Goal: Task Accomplishment & Management: Complete application form

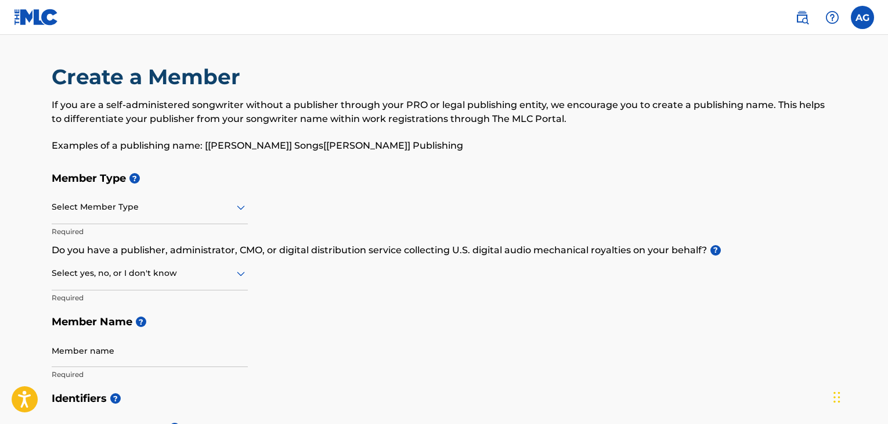
click at [35, 15] on img at bounding box center [36, 17] width 45 height 17
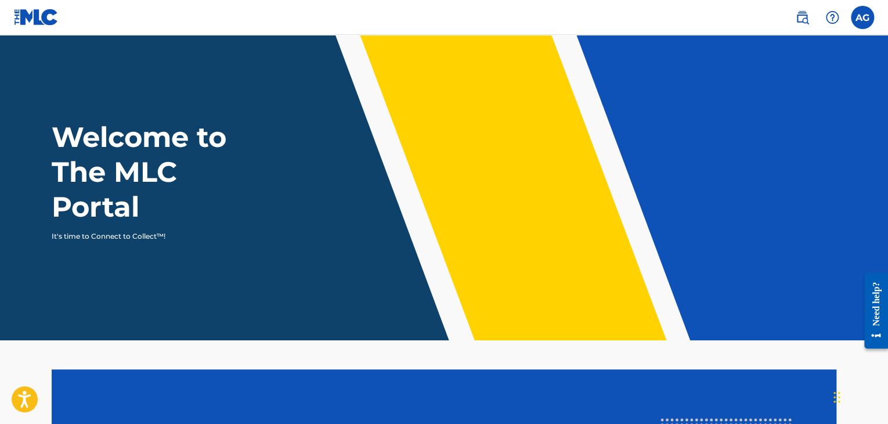
click at [801, 21] on img at bounding box center [802, 17] width 14 height 14
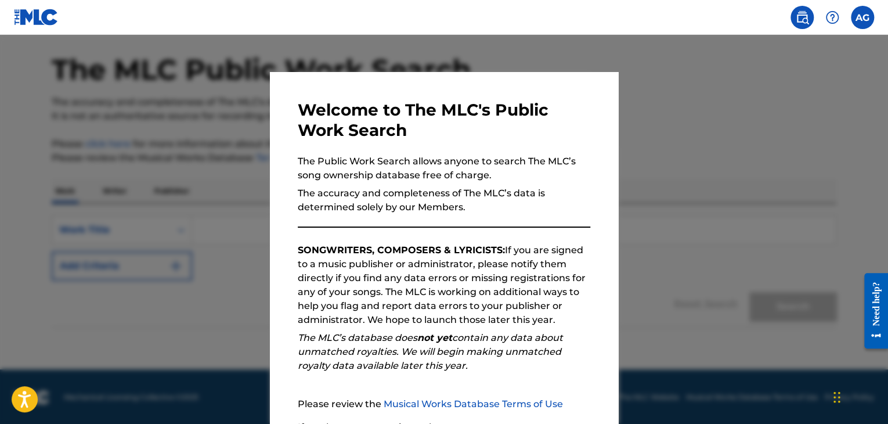
scroll to position [44, 0]
click at [570, 247] on p "SONGWRITERS, COMPOSERS & LYRICISTS: If you are signed to a music publisher or a…" at bounding box center [444, 285] width 293 height 84
click at [699, 132] on div at bounding box center [444, 247] width 888 height 424
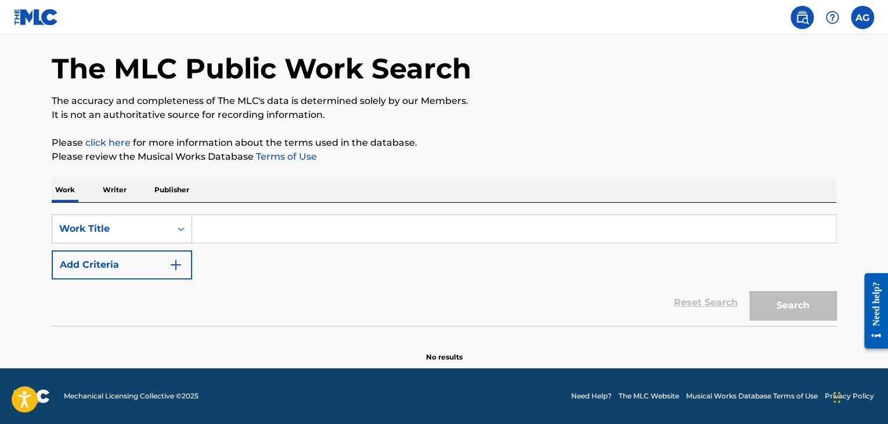
click at [114, 189] on p "Writer" at bounding box center [114, 190] width 31 height 24
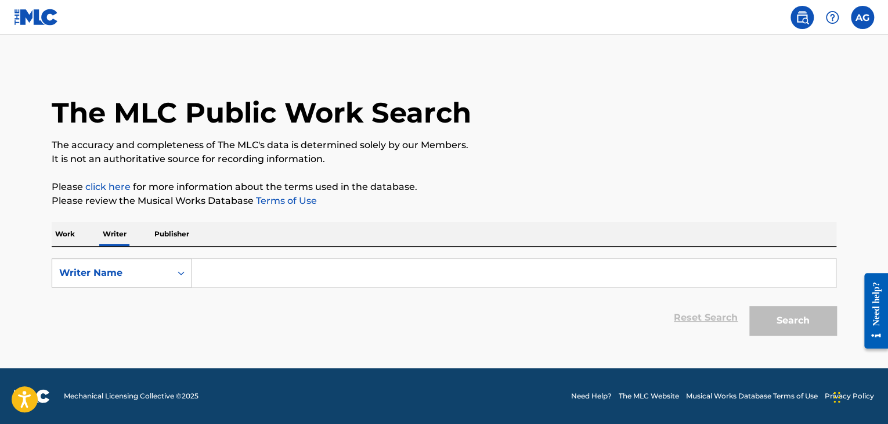
click at [172, 277] on div "Search Form" at bounding box center [181, 272] width 21 height 21
click at [79, 307] on div "Writer IPI" at bounding box center [121, 301] width 139 height 29
click at [151, 287] on form "SearchWithCriteriaa1da8539-038d-44cf-9d66-4eff977e099e Writer IPI Reset Search …" at bounding box center [444, 299] width 785 height 82
click at [163, 233] on p "Publisher" at bounding box center [172, 234] width 42 height 24
click at [34, 12] on img at bounding box center [36, 17] width 45 height 17
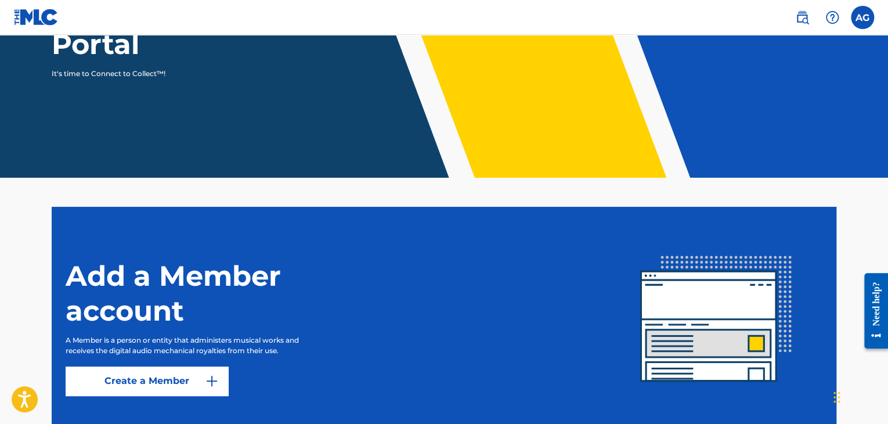
scroll to position [241, 0]
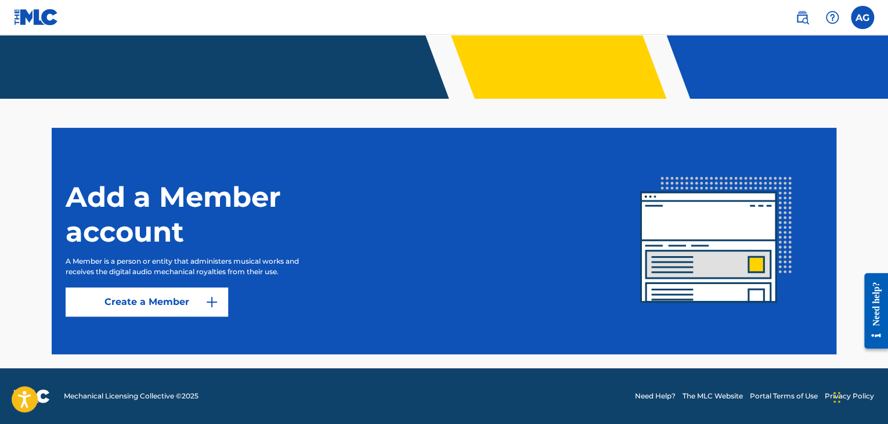
click at [195, 306] on link "Create a Member" at bounding box center [147, 301] width 163 height 29
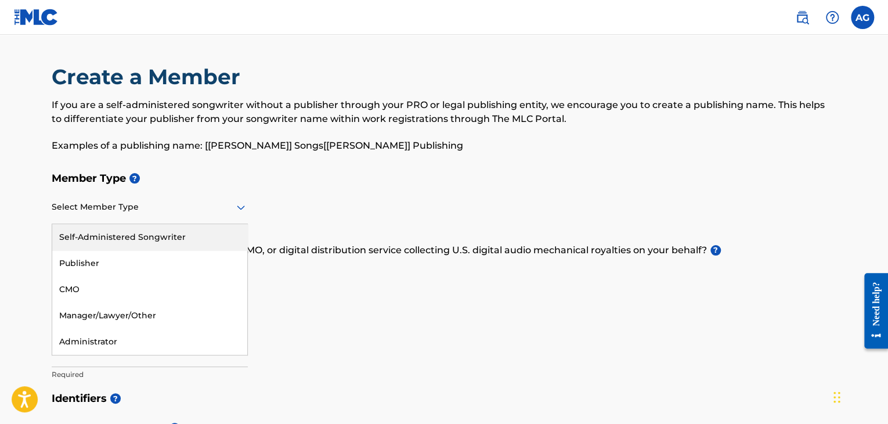
click at [118, 206] on div at bounding box center [150, 207] width 196 height 15
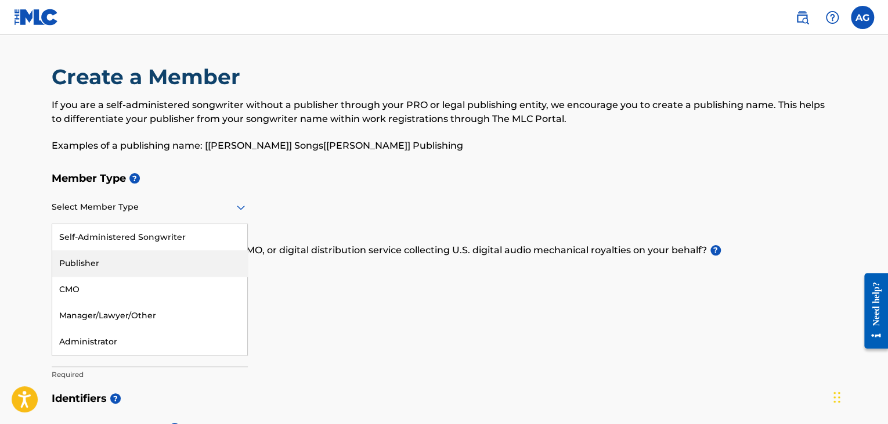
click at [111, 251] on div "Publisher" at bounding box center [149, 263] width 195 height 26
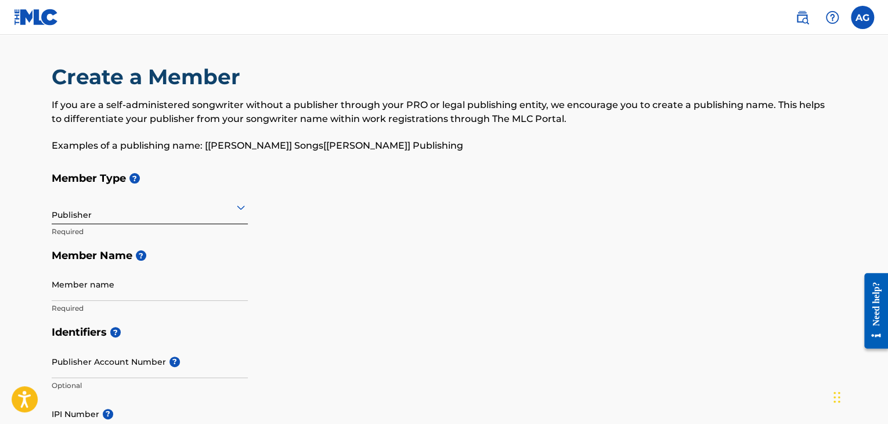
click at [135, 256] on span "?" at bounding box center [139, 255] width 14 height 10
click at [98, 298] on input "Member name" at bounding box center [150, 284] width 196 height 33
type input "G Level Music LLC"
type input "[STREET_ADDRESS]"
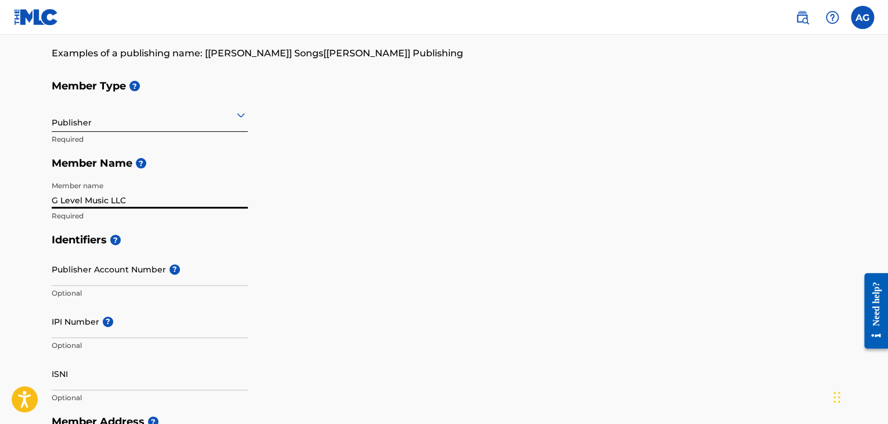
scroll to position [140, 0]
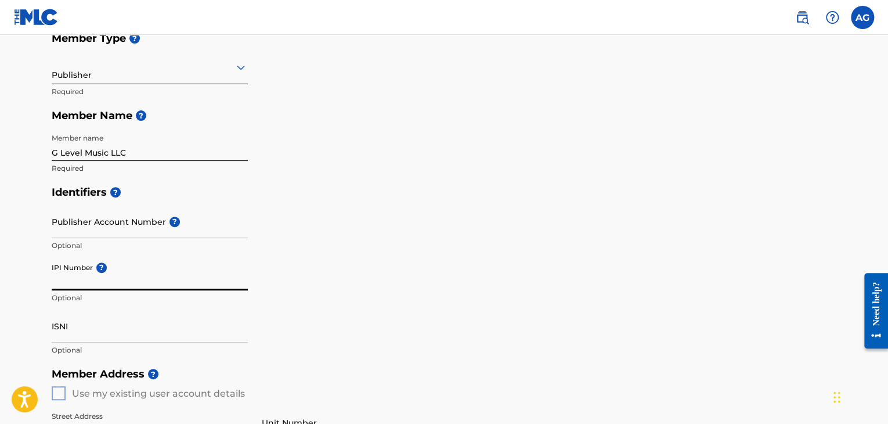
click at [149, 277] on input "IPI Number ?" at bounding box center [150, 273] width 196 height 33
paste input "01303319200"
type input "01303319200"
click at [151, 160] on input "G Level Music LLC" at bounding box center [150, 144] width 196 height 33
type input "G"
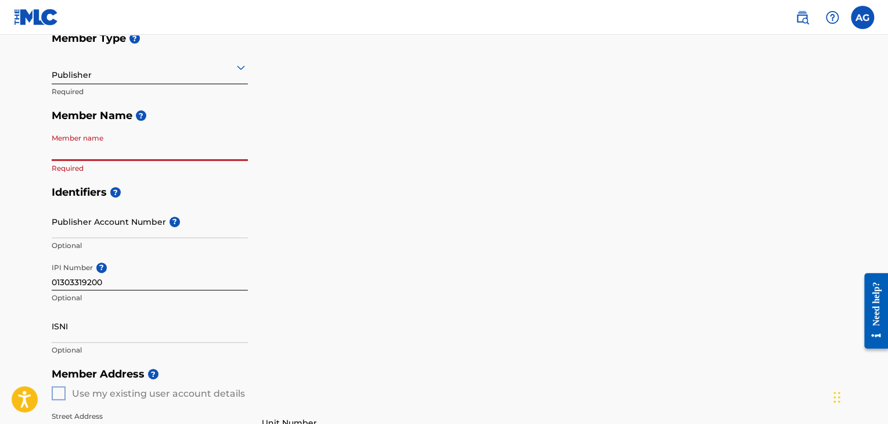
paste input "G LEVEL MUSIC PUBLISHING"
click at [330, 206] on div "Identifiers ? Publisher Account Number ? Optional IPI Number ? 01303319200 Opti…" at bounding box center [444, 271] width 785 height 182
click at [225, 146] on input "G LEVEL MUSIC PUBLISHING" at bounding box center [150, 144] width 196 height 33
type input "G LEVEL MUSIC"
click at [372, 186] on h5 "Identifiers ?" at bounding box center [444, 192] width 785 height 25
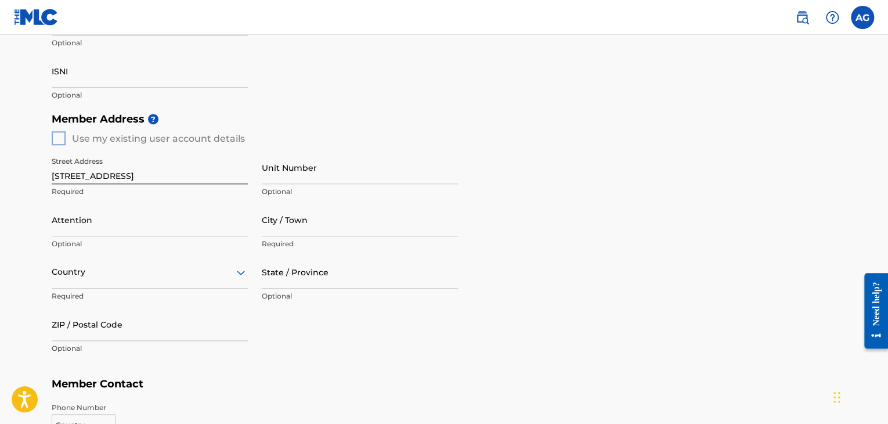
scroll to position [434, 0]
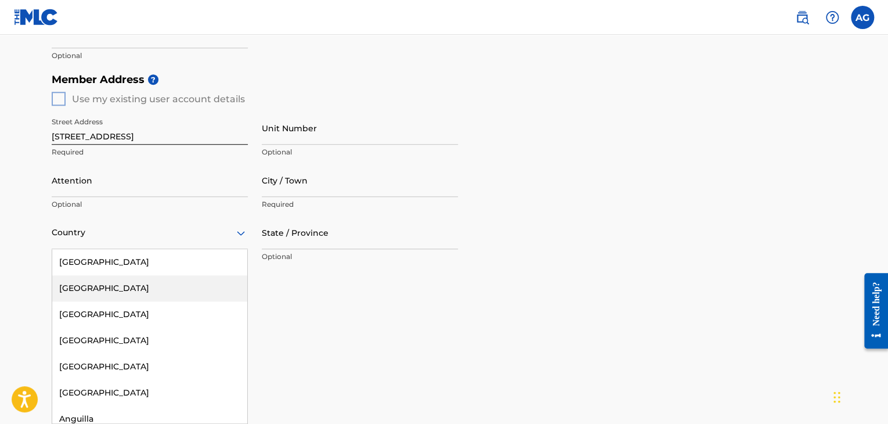
click at [236, 249] on div "223 results available. Use Up and Down to choose options, press Enter to select…" at bounding box center [150, 232] width 196 height 33
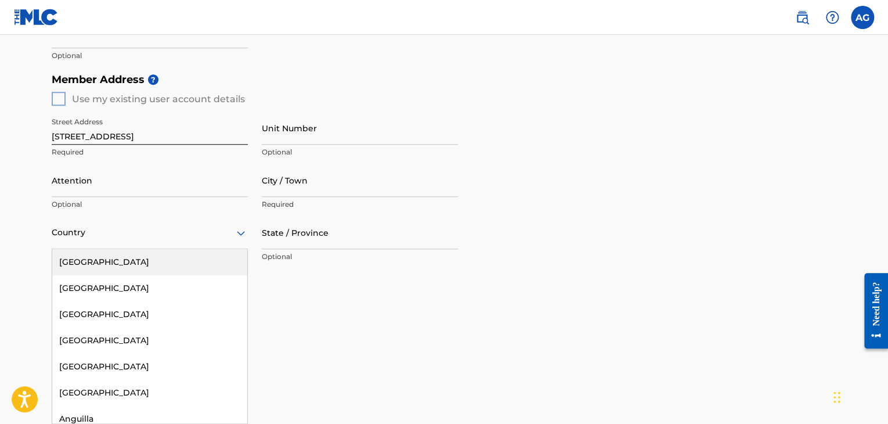
click at [200, 259] on div "[GEOGRAPHIC_DATA]" at bounding box center [149, 262] width 195 height 26
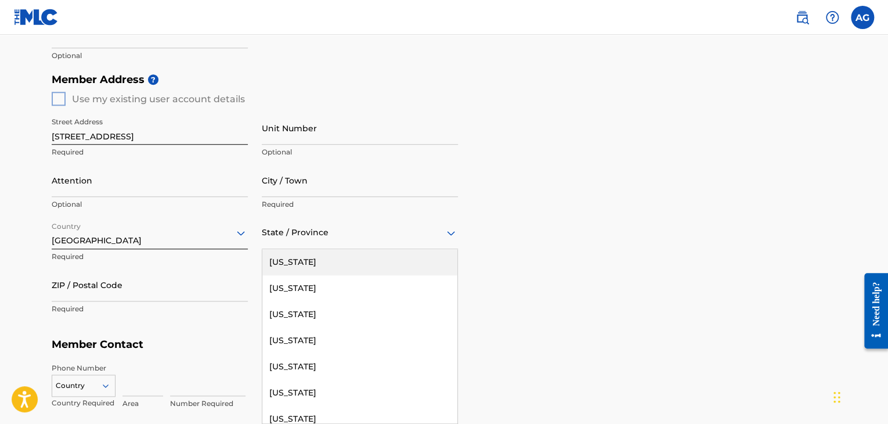
click at [294, 241] on div "State / Province" at bounding box center [360, 232] width 196 height 33
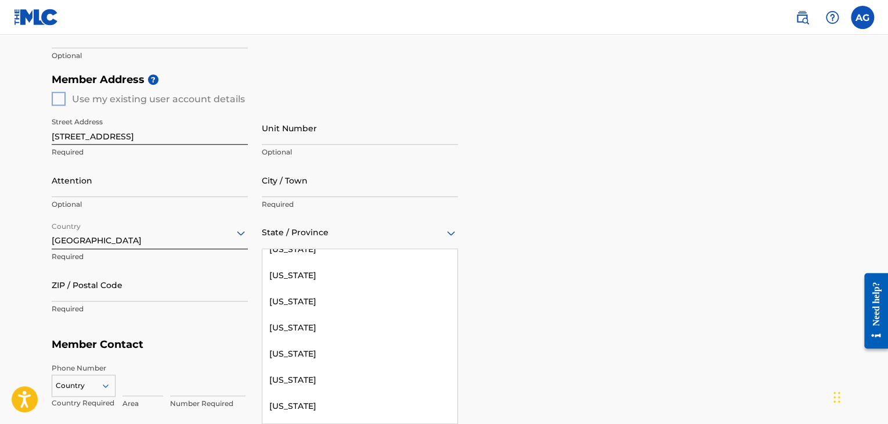
scroll to position [328, 0]
click at [290, 380] on div "[US_STATE]" at bounding box center [359, 377] width 195 height 26
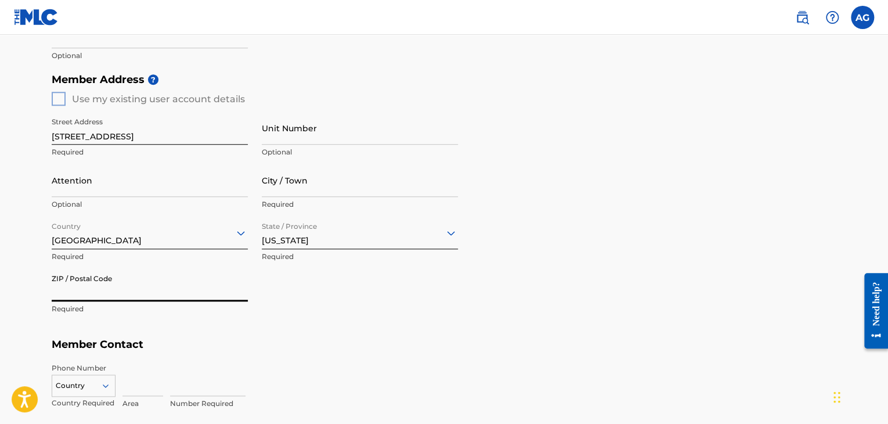
click at [81, 291] on input "ZIP / Postal Code" at bounding box center [150, 284] width 196 height 33
type input "50703"
type input "G Level Music LLC"
type input "Waterlo0"
type input "[GEOGRAPHIC_DATA]"
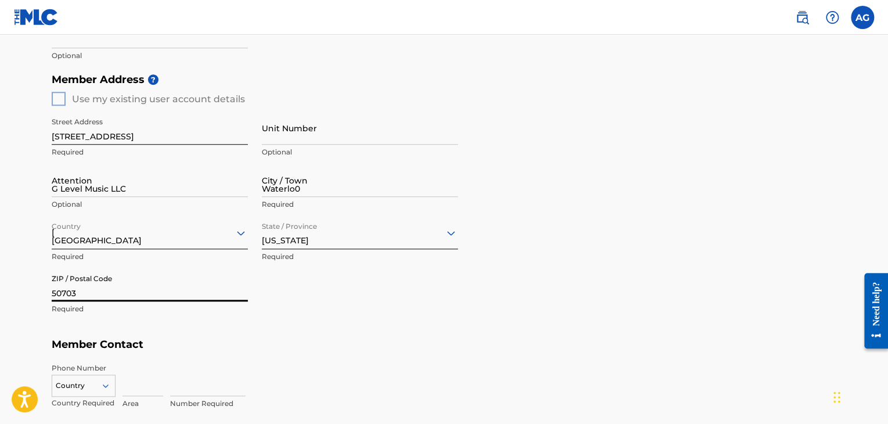
type input "[US_STATE]"
type input "515"
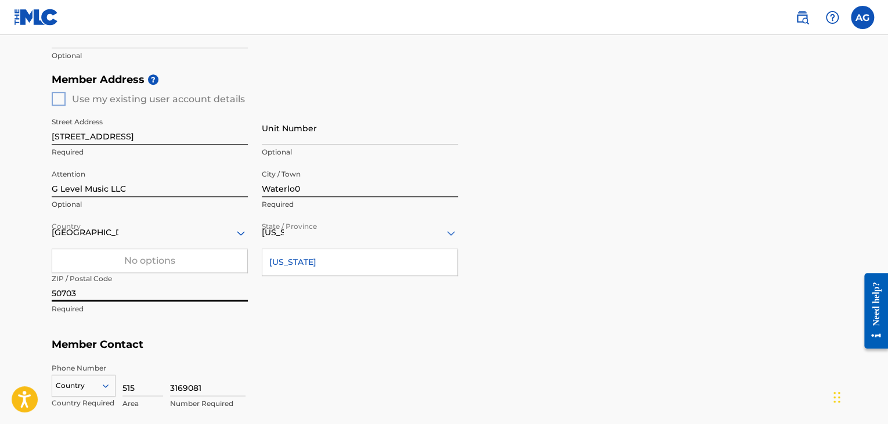
scroll to position [576, 0]
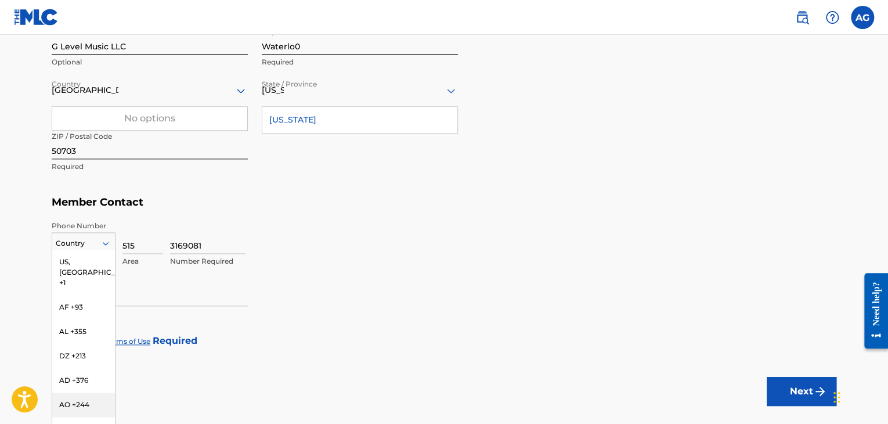
click at [79, 250] on div "216 results available. Use Up and Down to choose options, press Enter to select…" at bounding box center [84, 240] width 64 height 17
click at [82, 266] on div "US, [GEOGRAPHIC_DATA] +1" at bounding box center [83, 272] width 63 height 45
click at [230, 244] on input "3169081" at bounding box center [207, 237] width 75 height 33
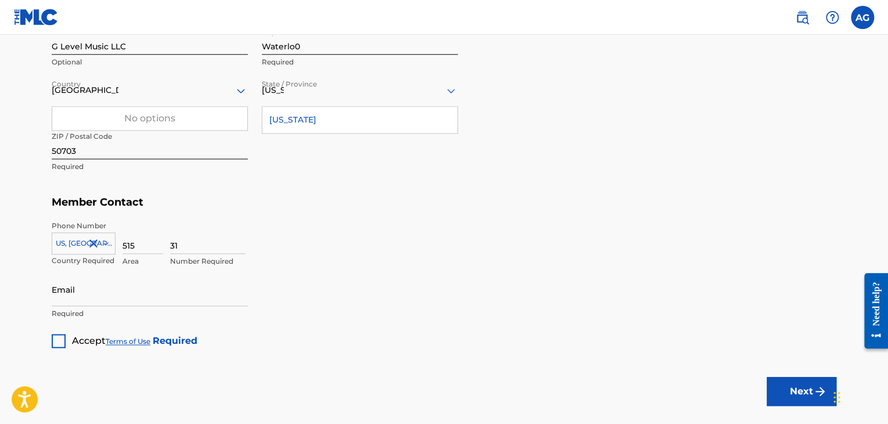
type input "3"
type input "6727602"
click at [145, 291] on input "Email" at bounding box center [150, 289] width 196 height 33
type input "[EMAIL_ADDRESS][DOMAIN_NAME]"
click at [61, 346] on div at bounding box center [59, 341] width 14 height 14
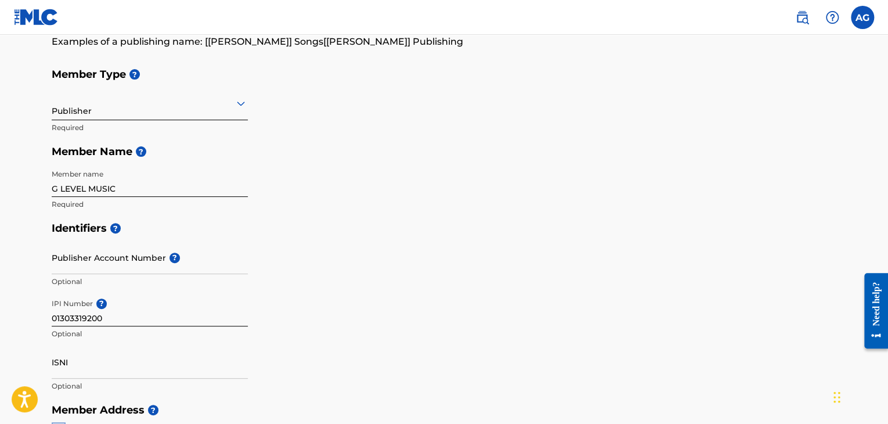
scroll to position [106, 0]
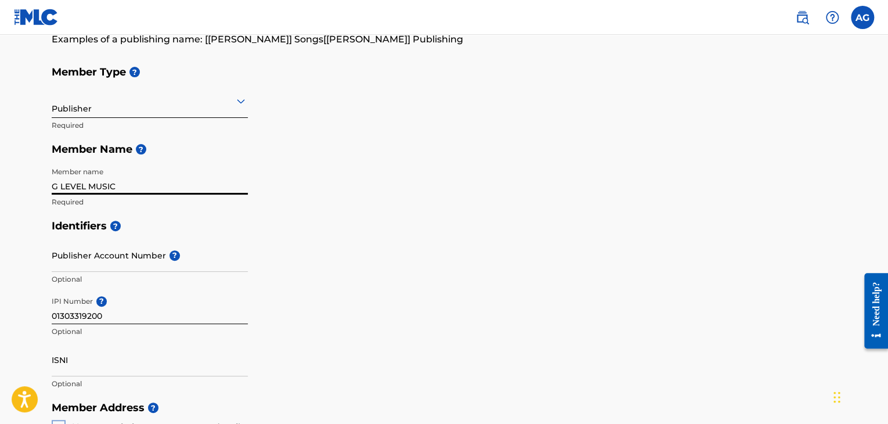
drag, startPoint x: 123, startPoint y: 185, endPoint x: 0, endPoint y: 201, distance: 124.0
click at [0, 201] on main "Create a Member If you are a self-administered songwriter without a publisher t…" at bounding box center [444, 417] width 888 height 976
paste input "G LEVEL MUSIC PUBLISHING"
type input "G LEVEL MUSIC PUBLISHING"
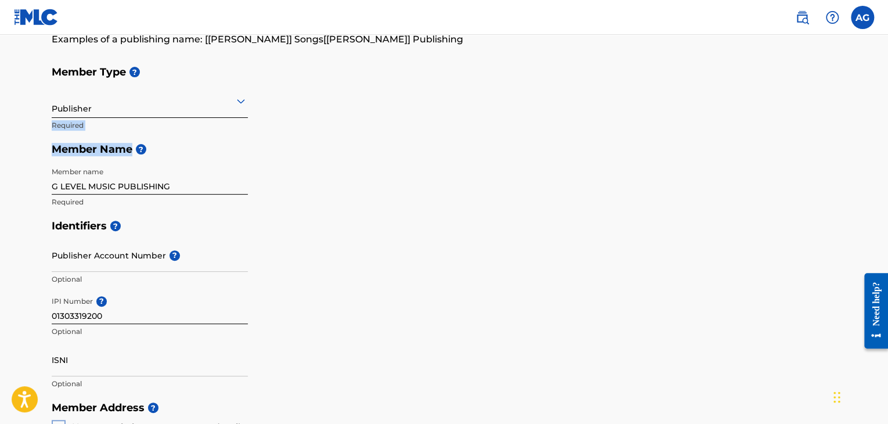
drag, startPoint x: 886, startPoint y: 112, endPoint x: 834, endPoint y: 150, distance: 64.8
click at [834, 150] on main "Create a Member If you are a self-administered songwriter without a publisher t…" at bounding box center [444, 417] width 888 height 976
click at [834, 150] on h5 "Member Name ?" at bounding box center [444, 149] width 785 height 25
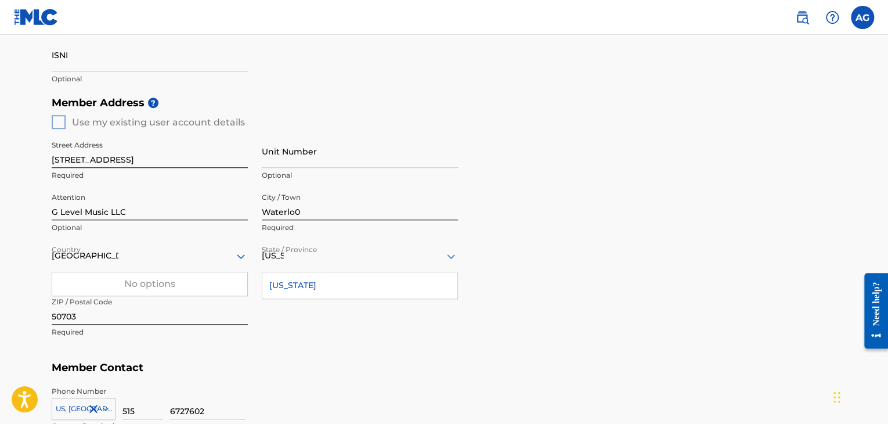
scroll to position [413, 0]
click at [219, 214] on input "G Level Music LLC" at bounding box center [150, 201] width 196 height 33
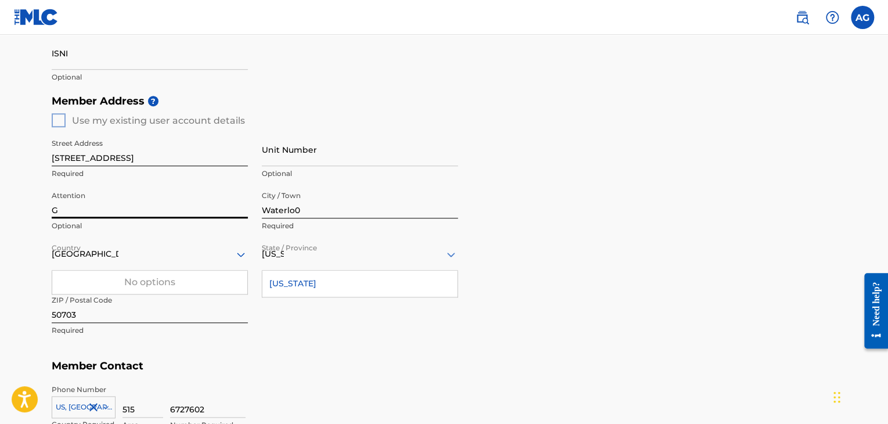
type input "G"
click at [130, 204] on input "Attention" at bounding box center [150, 201] width 196 height 33
click at [9, 259] on main "Create a Member If you are a self-administered songwriter without a publisher t…" at bounding box center [444, 110] width 888 height 976
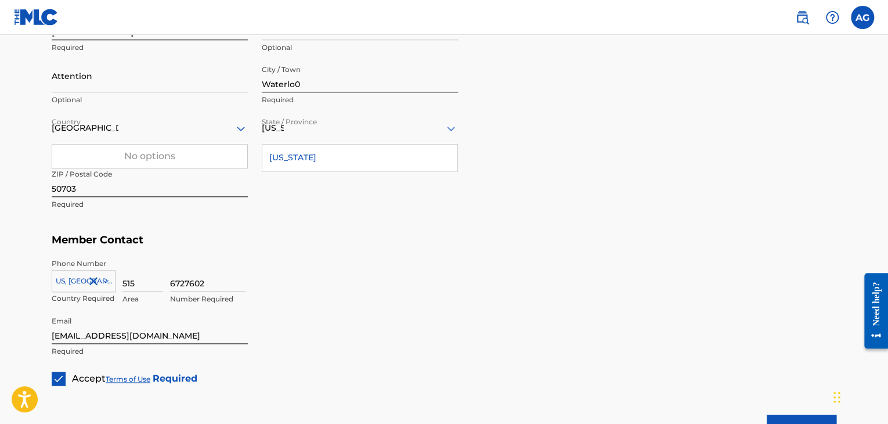
scroll to position [643, 0]
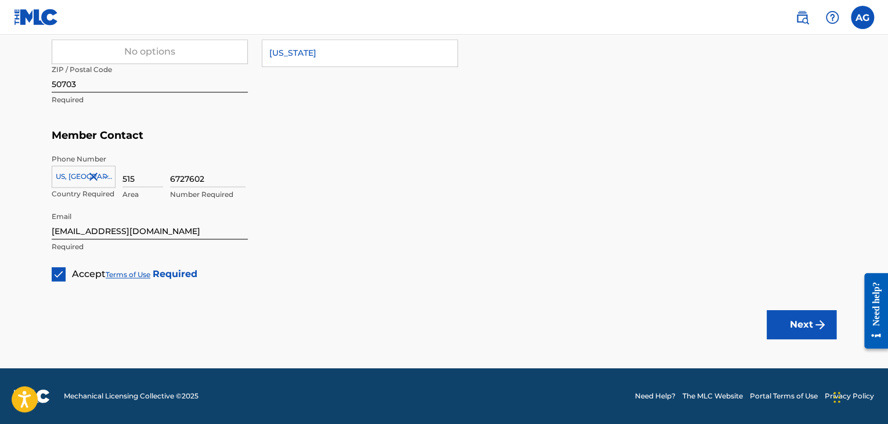
click at [780, 323] on button "Next" at bounding box center [802, 324] width 70 height 29
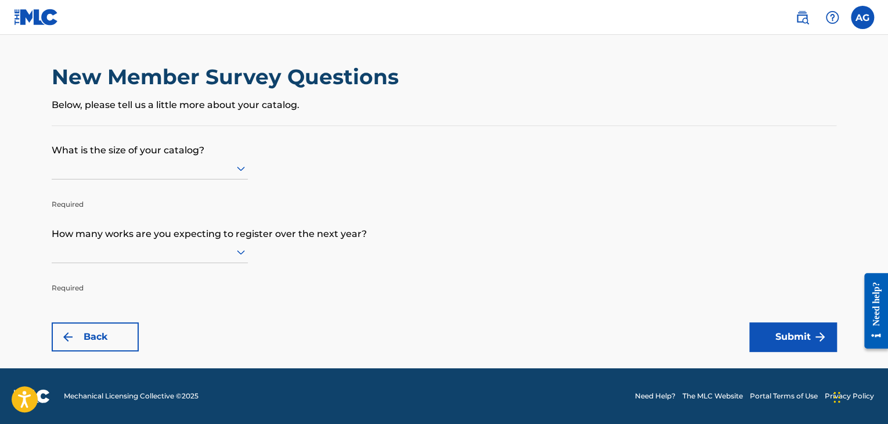
click at [225, 158] on div at bounding box center [150, 168] width 196 height 22
click at [285, 158] on form "What is the size of your catalog? Required How many works are you expecting to …" at bounding box center [444, 238] width 785 height 225
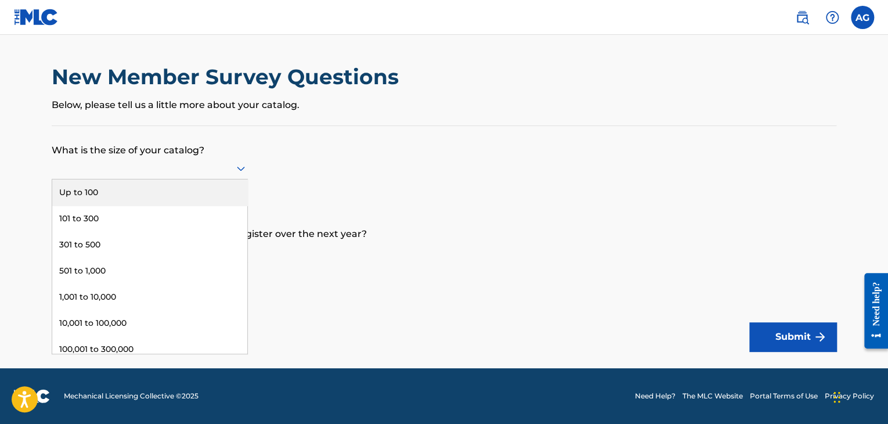
click at [239, 157] on div at bounding box center [150, 168] width 196 height 22
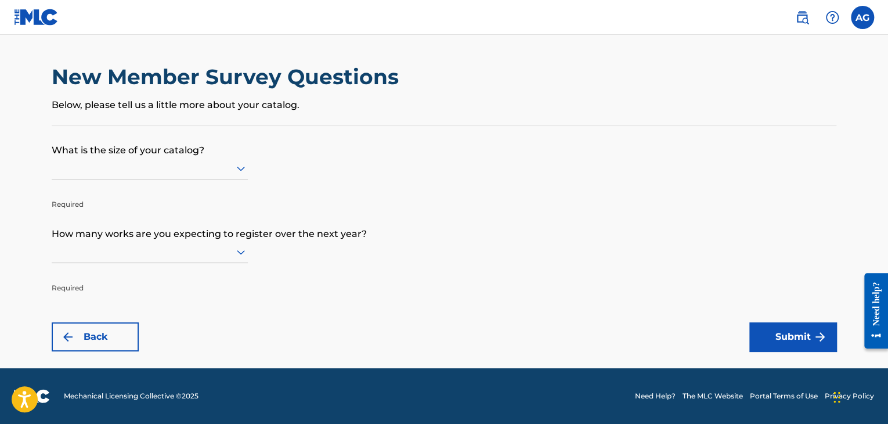
click at [340, 145] on p "What is the size of your catalog?" at bounding box center [444, 141] width 785 height 31
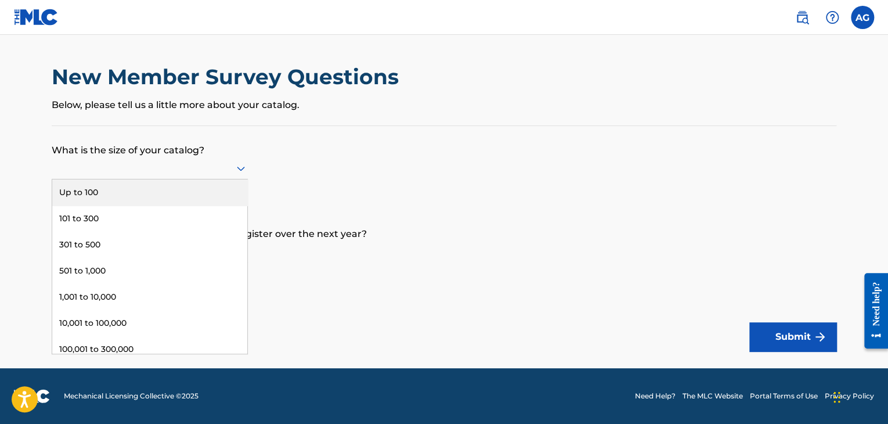
click at [237, 168] on icon at bounding box center [241, 168] width 14 height 14
click at [158, 189] on div "Up to 100" at bounding box center [149, 192] width 195 height 26
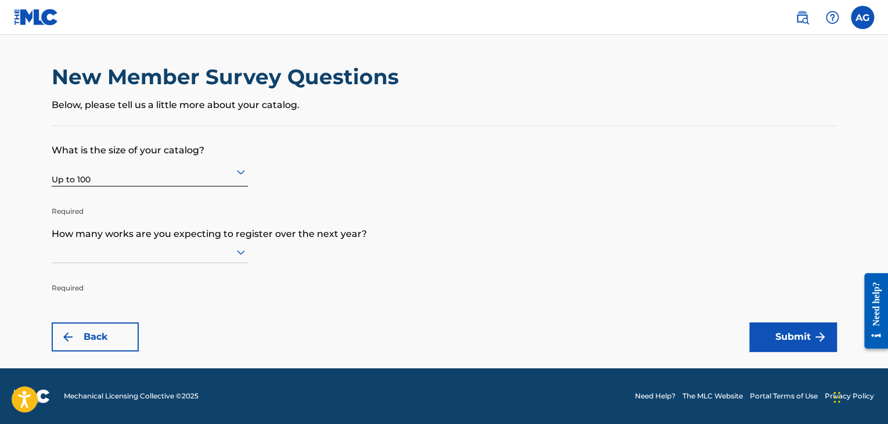
click at [231, 249] on div at bounding box center [150, 251] width 196 height 15
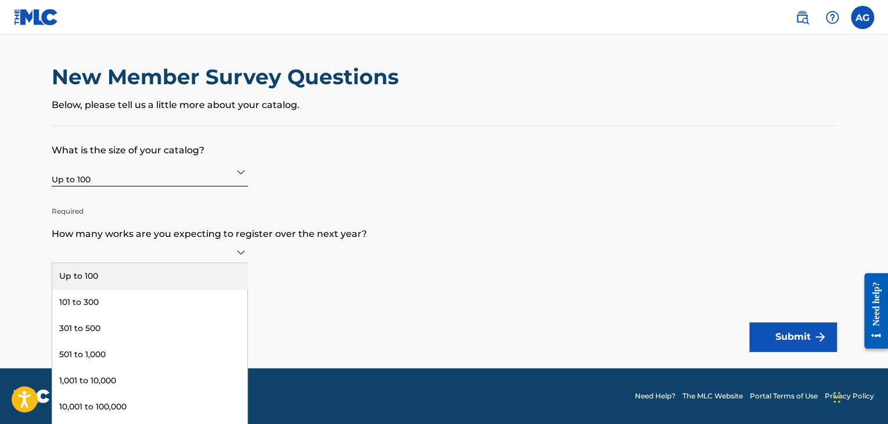
click at [192, 268] on div "Up to 100" at bounding box center [149, 276] width 195 height 26
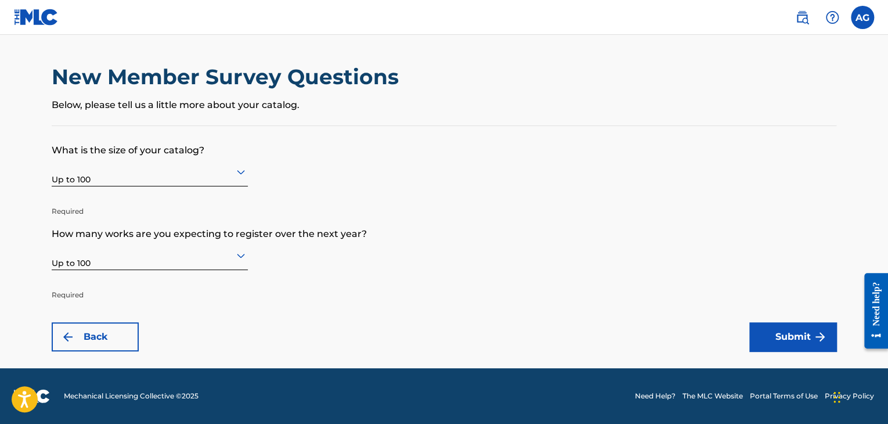
click at [774, 337] on button "Submit" at bounding box center [792, 336] width 87 height 29
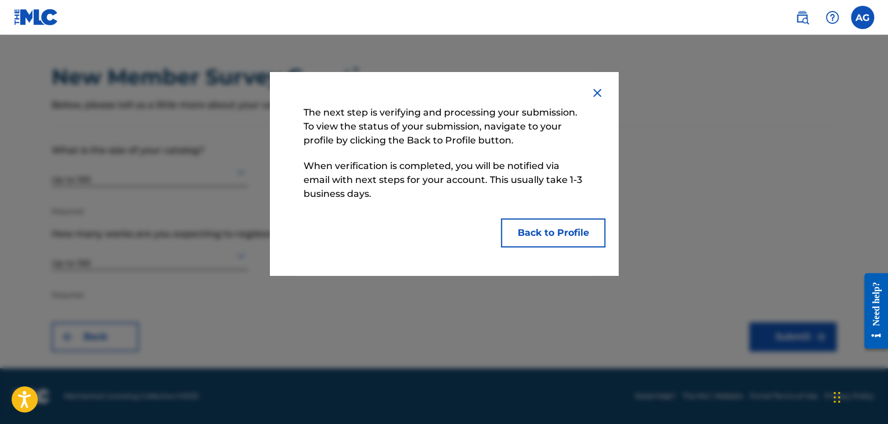
click at [567, 235] on button "Back to Profile" at bounding box center [553, 232] width 104 height 29
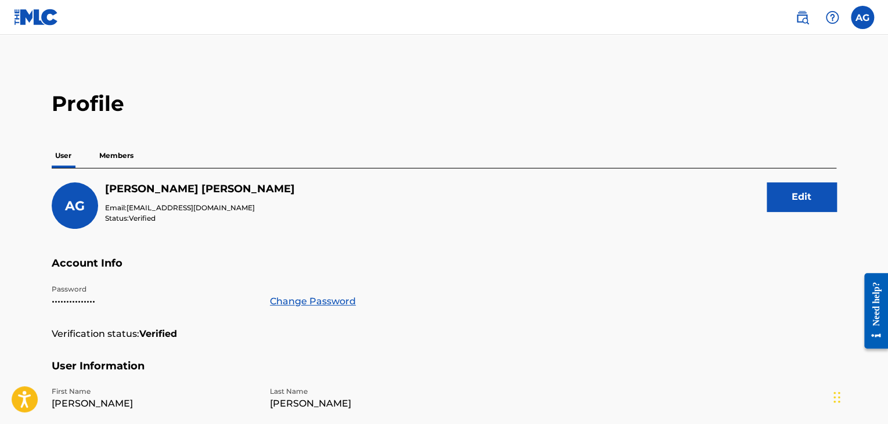
click at [130, 155] on p "Members" at bounding box center [116, 155] width 41 height 24
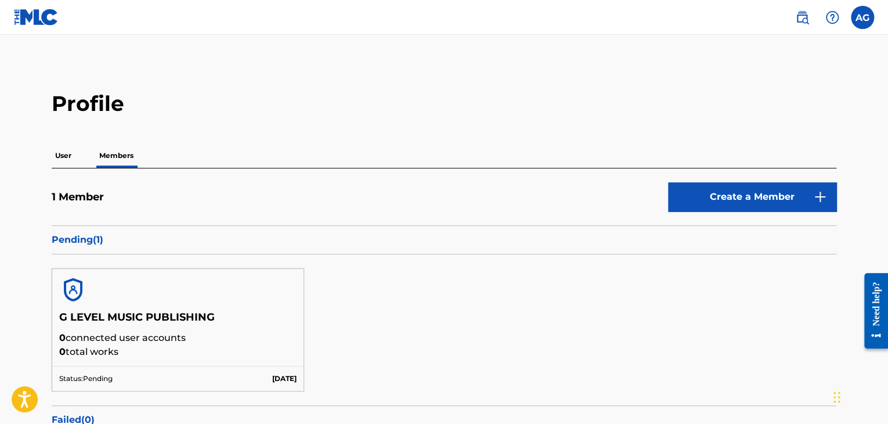
click at [65, 163] on p "User" at bounding box center [63, 155] width 23 height 24
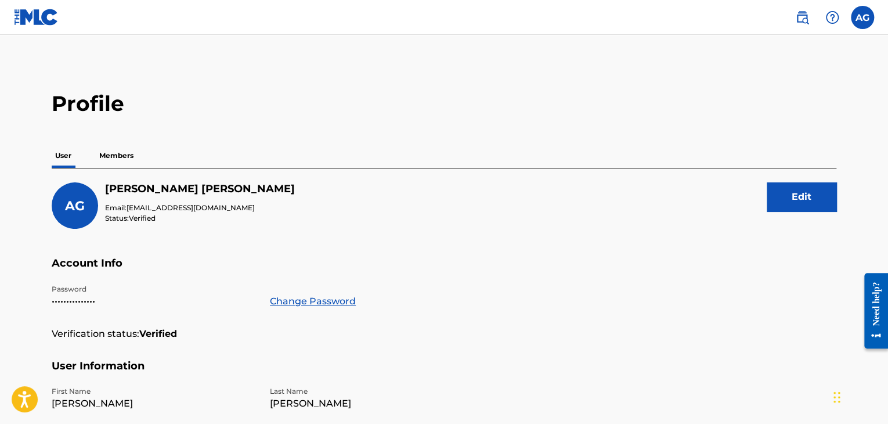
click at [125, 156] on p "Members" at bounding box center [116, 155] width 41 height 24
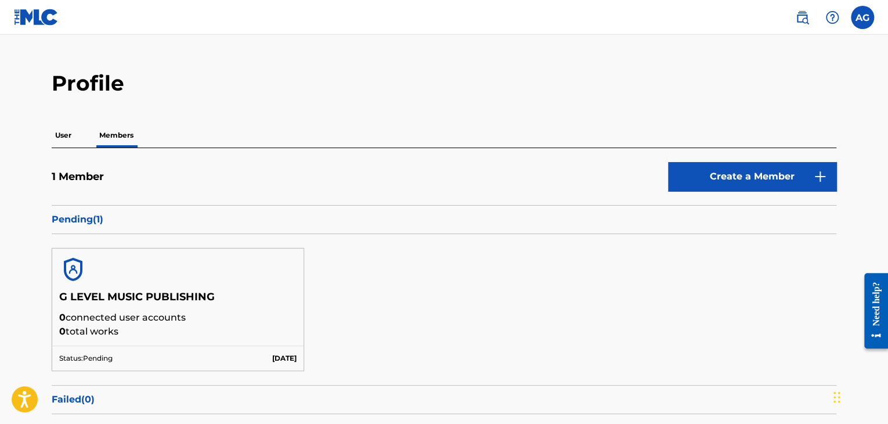
scroll to position [19, 0]
